Goal: Information Seeking & Learning: Check status

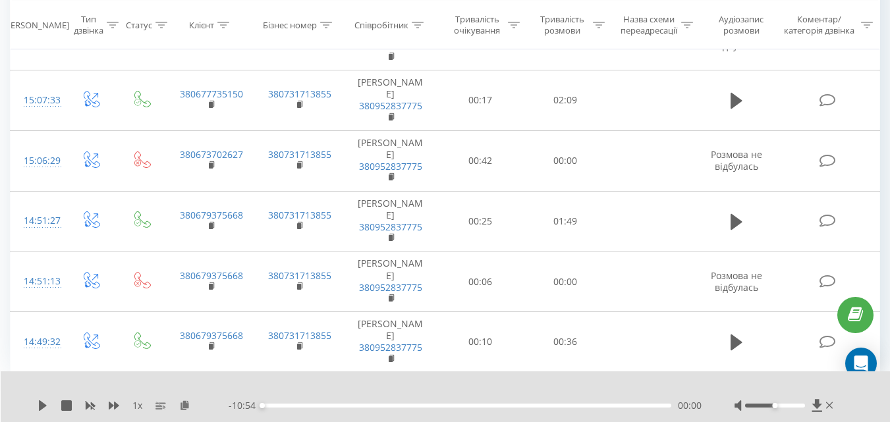
scroll to position [1835, 0]
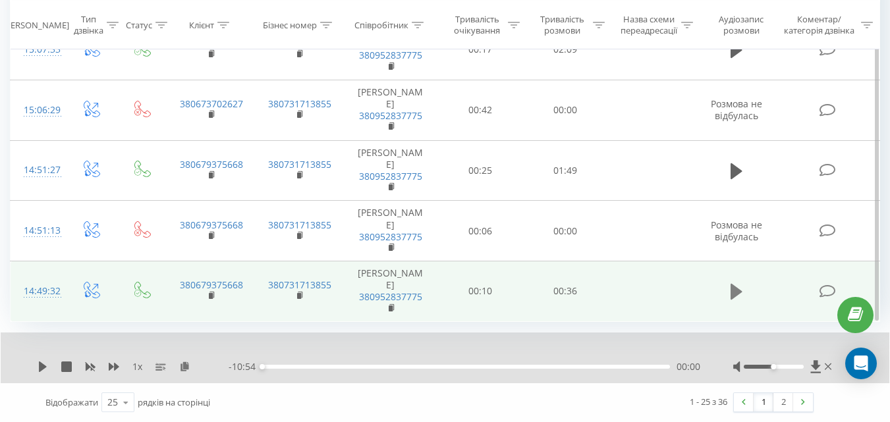
click at [732, 293] on icon at bounding box center [737, 292] width 12 height 16
click at [126, 403] on icon at bounding box center [126, 403] width 20 height 26
click at [127, 388] on div "100" at bounding box center [118, 383] width 32 height 19
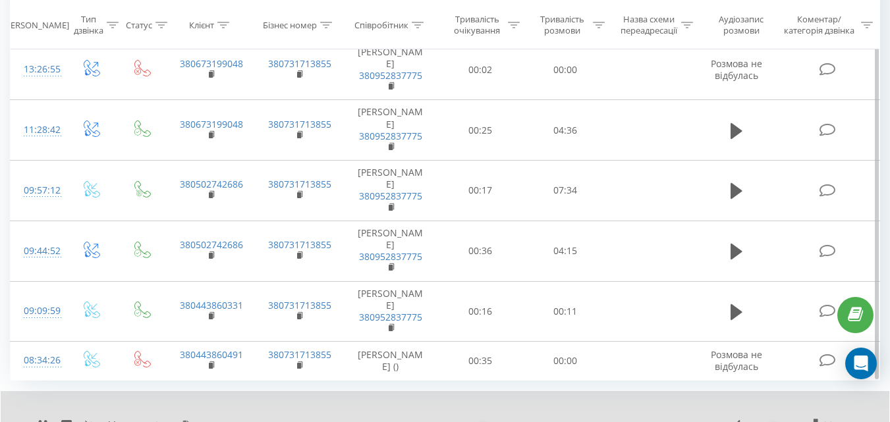
scroll to position [2479, 0]
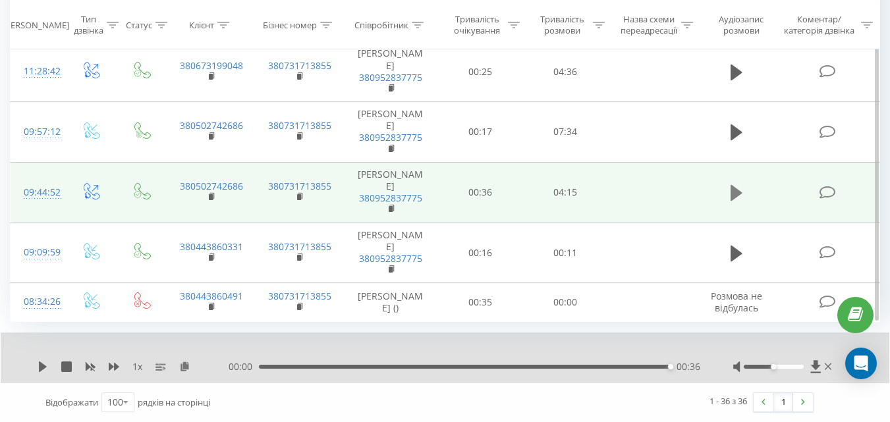
click at [741, 199] on icon at bounding box center [737, 193] width 12 height 18
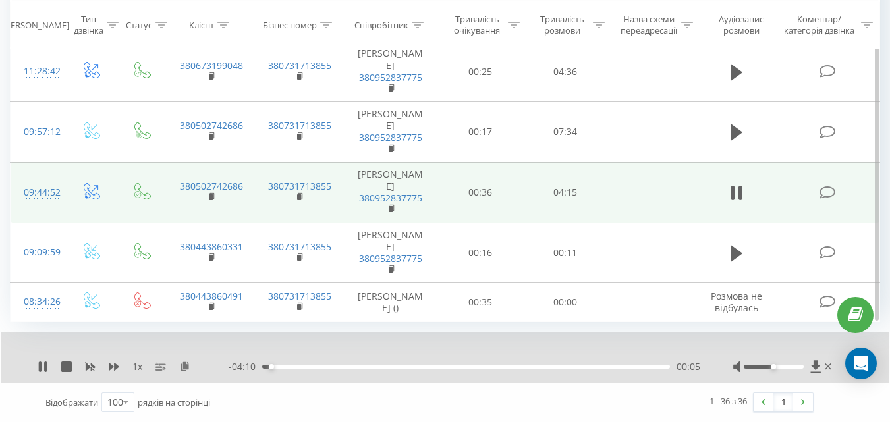
click at [285, 367] on div "00:05" at bounding box center [466, 367] width 408 height 4
click at [321, 368] on div "00:15" at bounding box center [466, 367] width 408 height 4
click at [415, 368] on div "00:37" at bounding box center [466, 367] width 408 height 4
click at [791, 365] on div at bounding box center [774, 367] width 60 height 4
click at [268, 367] on div "01:42" at bounding box center [466, 367] width 408 height 4
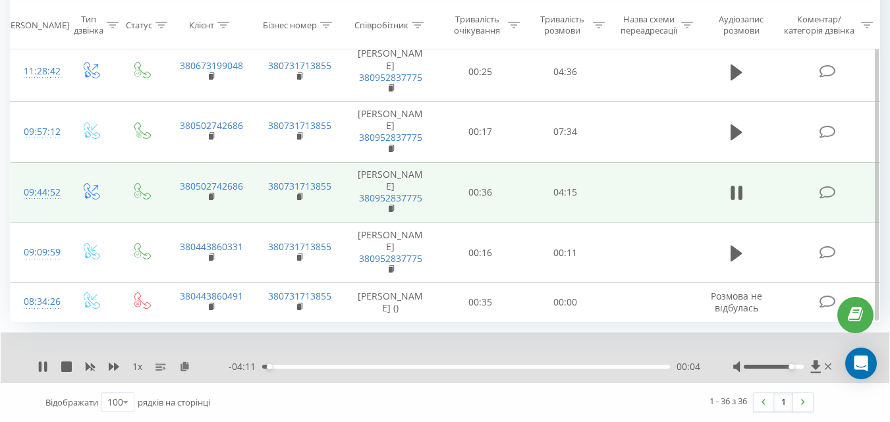
click at [275, 366] on div "00:04" at bounding box center [466, 367] width 408 height 4
click at [797, 369] on div at bounding box center [783, 366] width 101 height 13
drag, startPoint x: 793, startPoint y: 368, endPoint x: 803, endPoint y: 368, distance: 9.9
click at [803, 368] on div "Accessibility label" at bounding box center [803, 366] width 5 height 5
click at [110, 367] on icon at bounding box center [114, 366] width 11 height 8
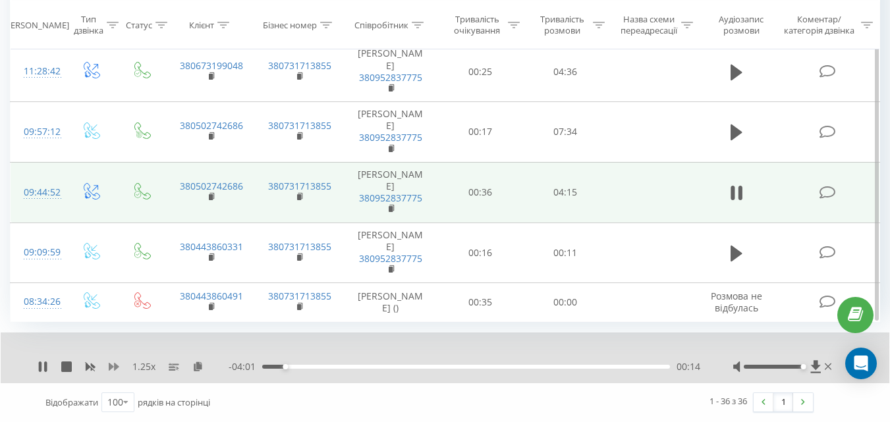
click at [111, 367] on icon at bounding box center [114, 366] width 11 height 8
click at [111, 366] on icon at bounding box center [114, 366] width 11 height 8
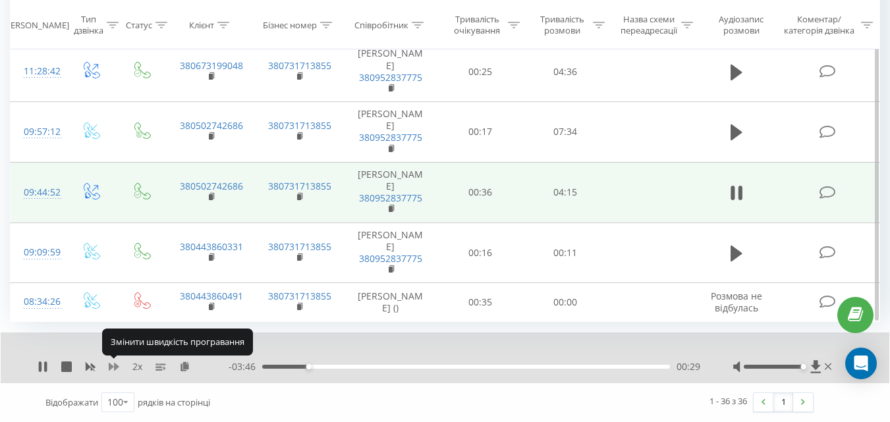
click at [111, 366] on icon at bounding box center [114, 366] width 11 height 8
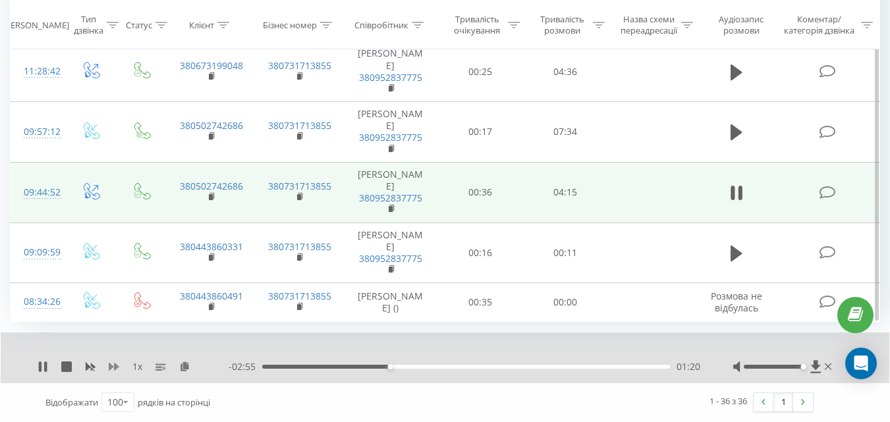
click at [115, 366] on icon at bounding box center [114, 366] width 11 height 8
click at [90, 372] on icon at bounding box center [90, 367] width 11 height 11
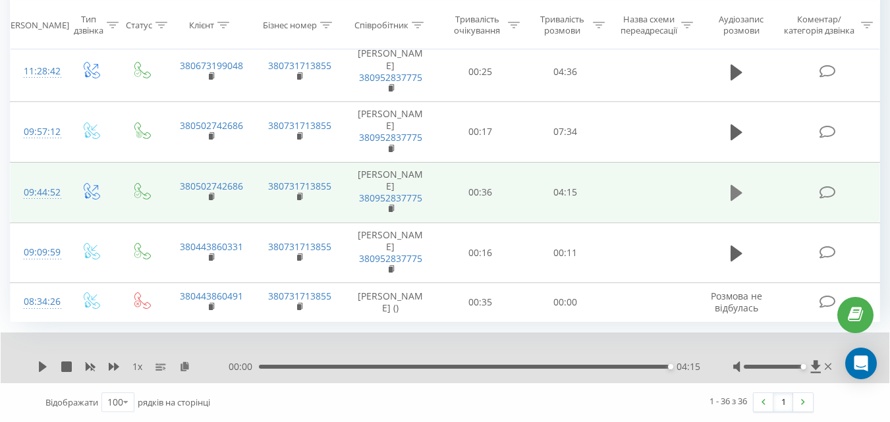
click at [733, 200] on icon at bounding box center [737, 193] width 12 height 16
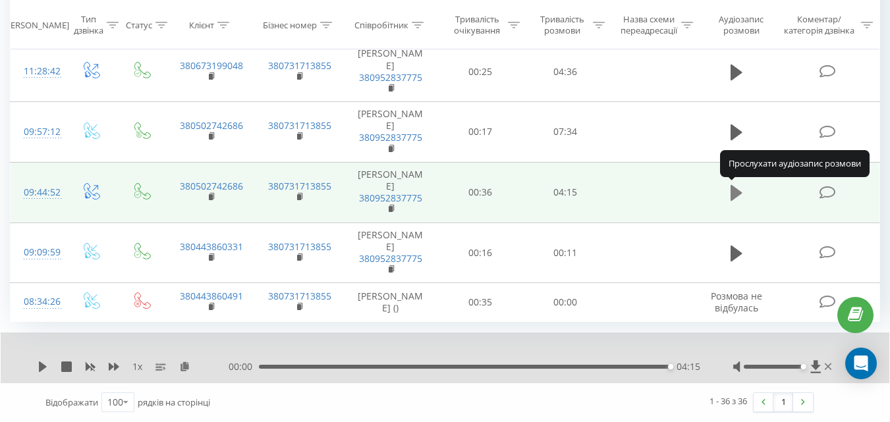
click at [734, 198] on icon at bounding box center [737, 193] width 12 height 16
click at [734, 196] on icon at bounding box center [737, 193] width 12 height 16
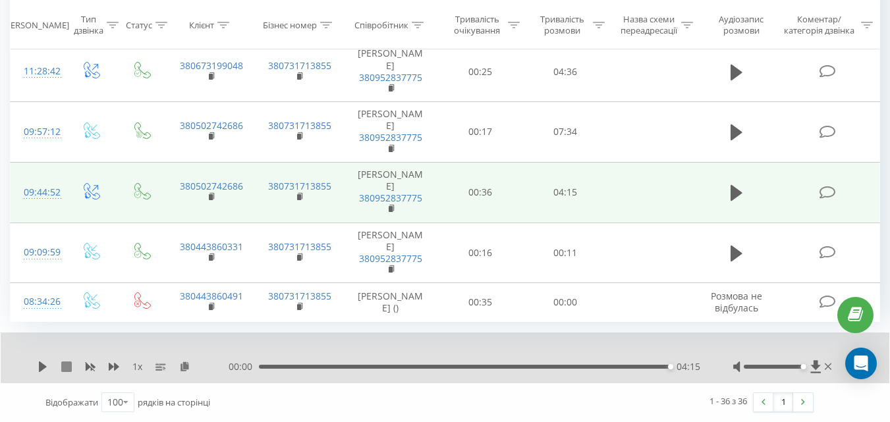
click at [63, 364] on icon at bounding box center [66, 367] width 11 height 11
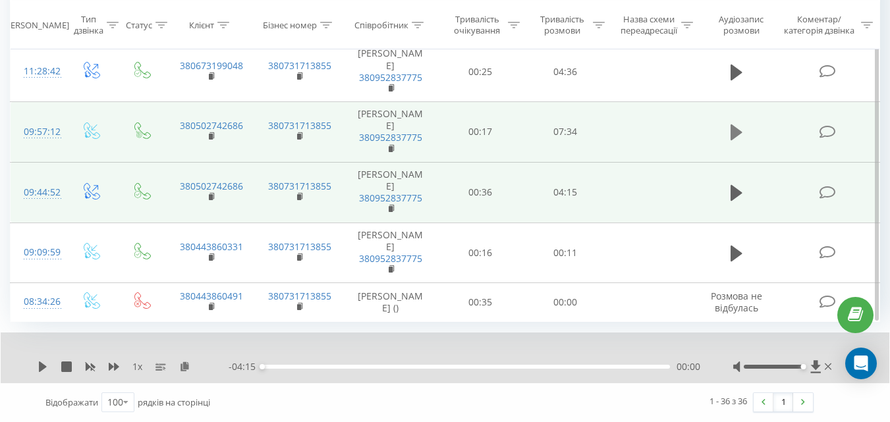
click at [736, 134] on icon at bounding box center [737, 133] width 12 height 16
click at [115, 368] on icon at bounding box center [114, 366] width 11 height 8
click at [144, 368] on span "1.5 x" at bounding box center [141, 366] width 18 height 13
click at [116, 371] on icon at bounding box center [114, 367] width 11 height 11
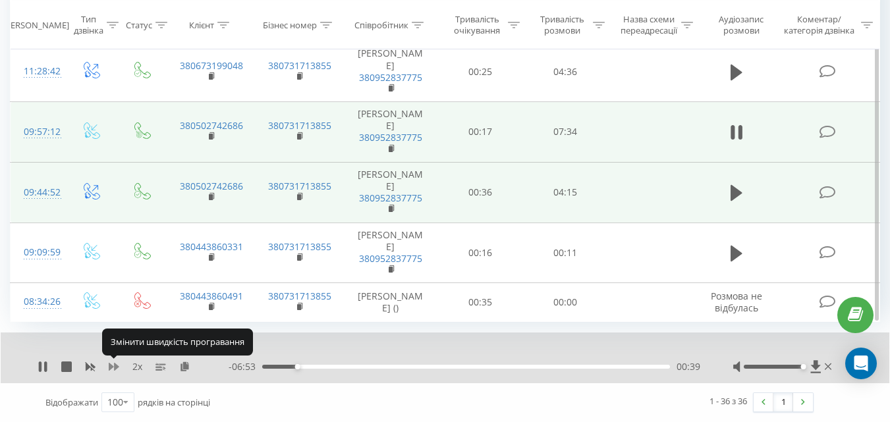
click at [116, 371] on icon at bounding box center [114, 367] width 11 height 11
click at [116, 370] on icon at bounding box center [114, 367] width 11 height 11
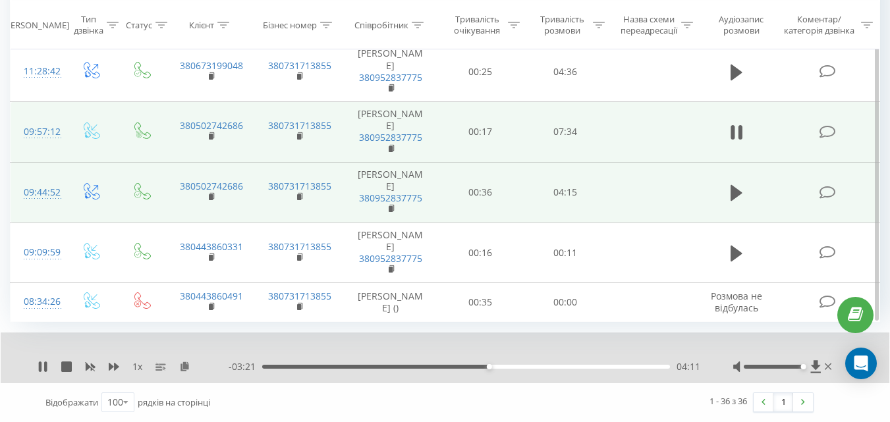
click at [138, 362] on span "1 x" at bounding box center [137, 366] width 10 height 13
click at [115, 367] on icon at bounding box center [114, 366] width 11 height 8
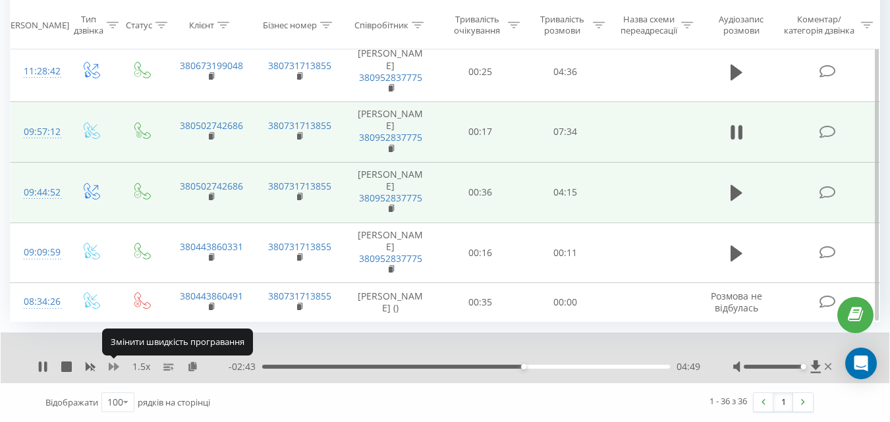
click at [115, 366] on icon at bounding box center [114, 366] width 11 height 8
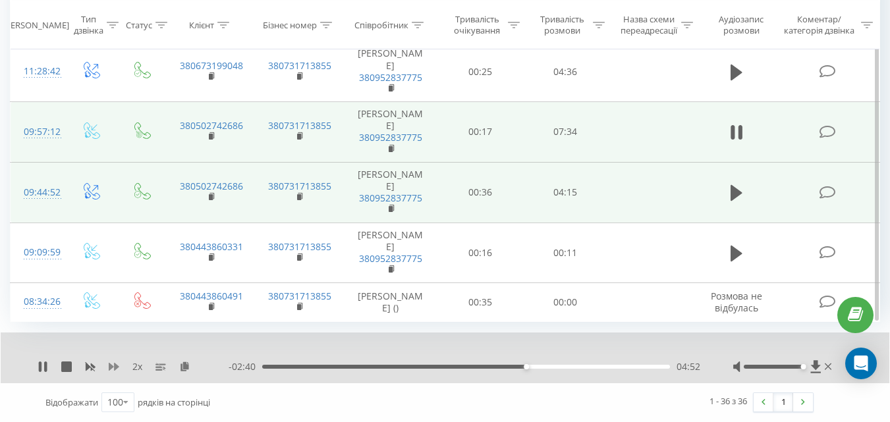
click at [117, 367] on icon at bounding box center [114, 366] width 11 height 8
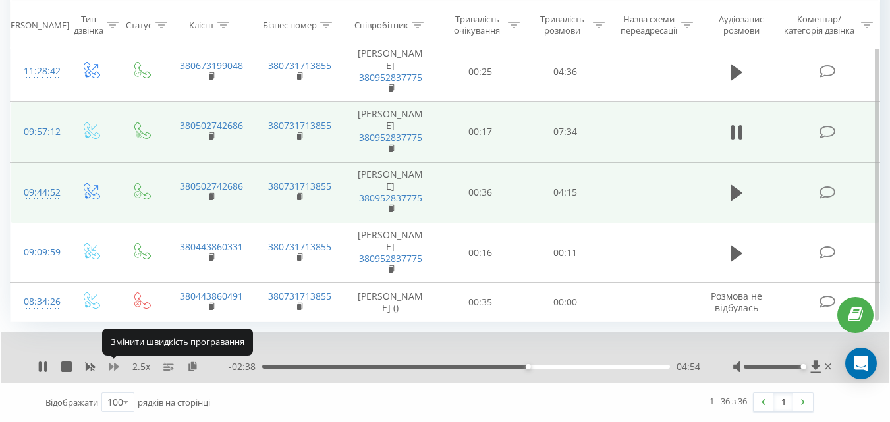
click at [111, 366] on icon at bounding box center [114, 366] width 11 height 8
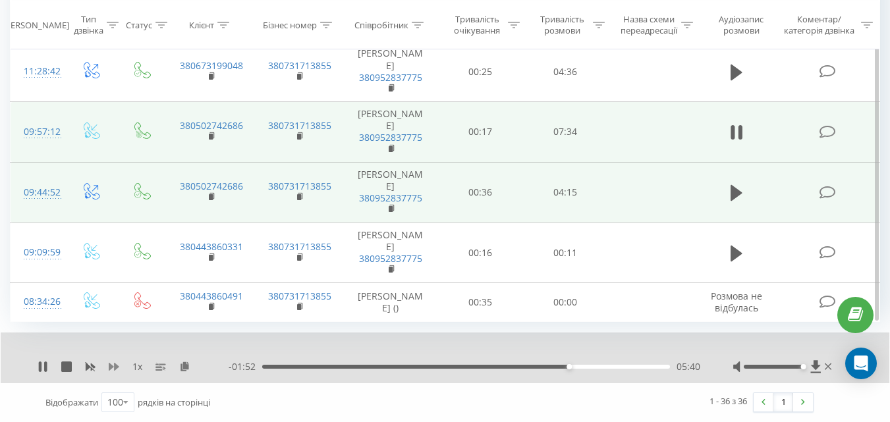
click at [115, 367] on icon at bounding box center [114, 366] width 11 height 8
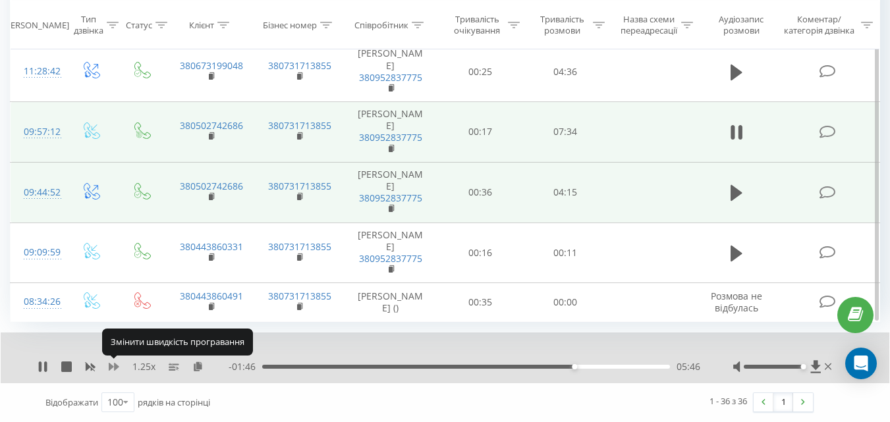
click at [115, 367] on icon at bounding box center [114, 366] width 11 height 8
click at [115, 366] on icon at bounding box center [114, 366] width 11 height 8
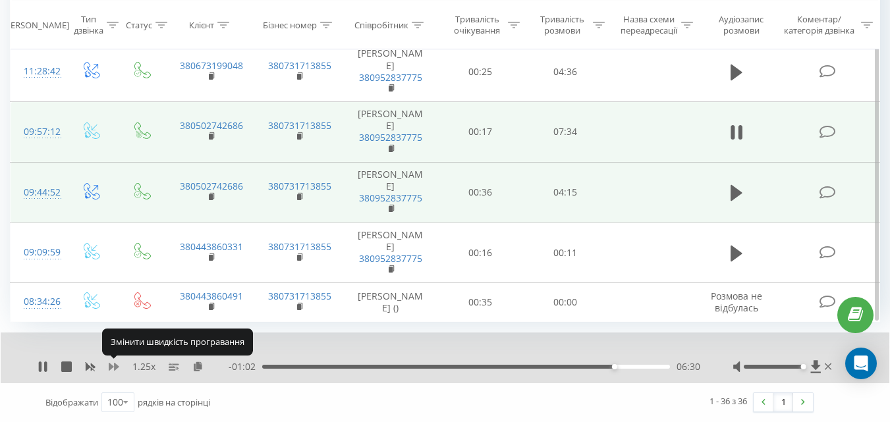
click at [115, 366] on icon at bounding box center [114, 366] width 11 height 8
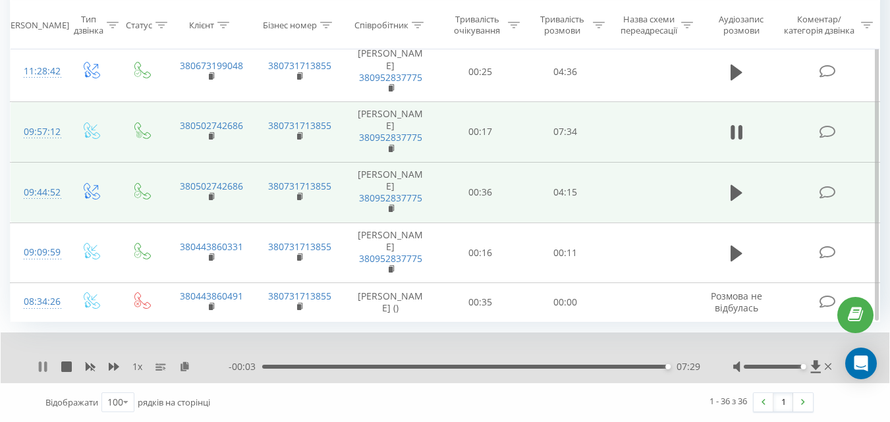
click at [43, 370] on icon at bounding box center [43, 367] width 11 height 11
click at [42, 368] on icon at bounding box center [43, 367] width 8 height 11
click at [186, 368] on icon at bounding box center [184, 366] width 11 height 9
drag, startPoint x: 186, startPoint y: 366, endPoint x: 372, endPoint y: 387, distance: 187.7
click at [372, 387] on div "1 x 00:00 07:32 07:32 Відображати 100 10 25 50 100 рядків на сторінці 1 - 36 з …" at bounding box center [445, 377] width 871 height 89
